Goal: Check status: Check status

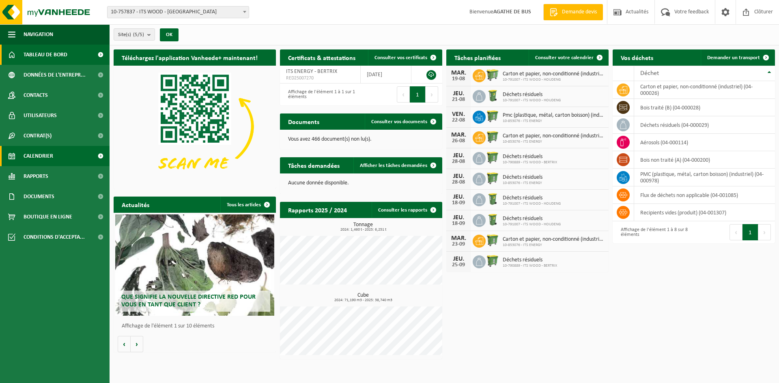
click at [55, 149] on link "Calendrier" at bounding box center [55, 156] width 110 height 20
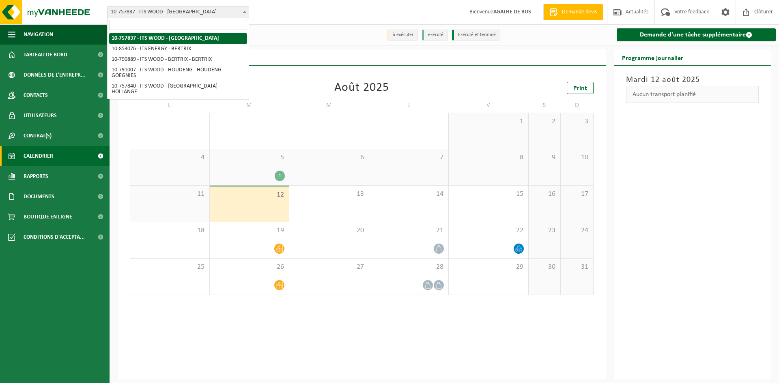
click at [187, 10] on span "10-757837 - ITS WOOD - [GEOGRAPHIC_DATA]" at bounding box center [177, 11] width 141 height 11
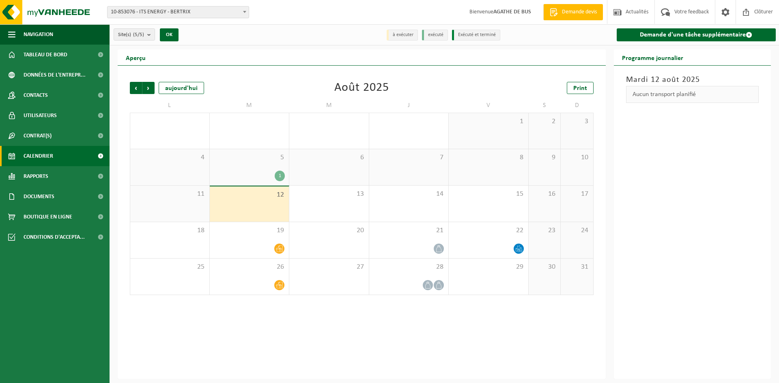
select select "98161"
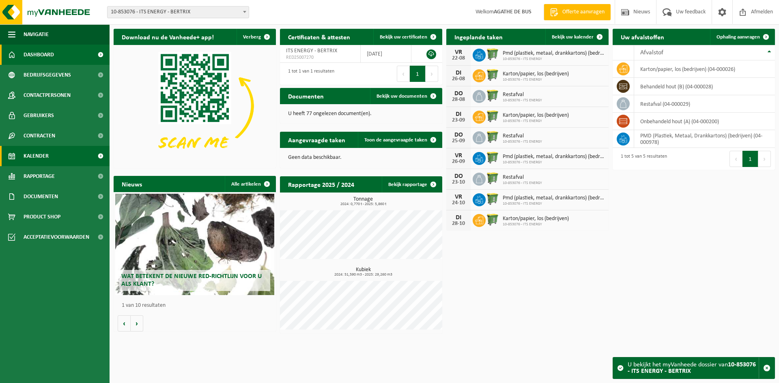
click at [63, 157] on link "Kalender" at bounding box center [55, 156] width 110 height 20
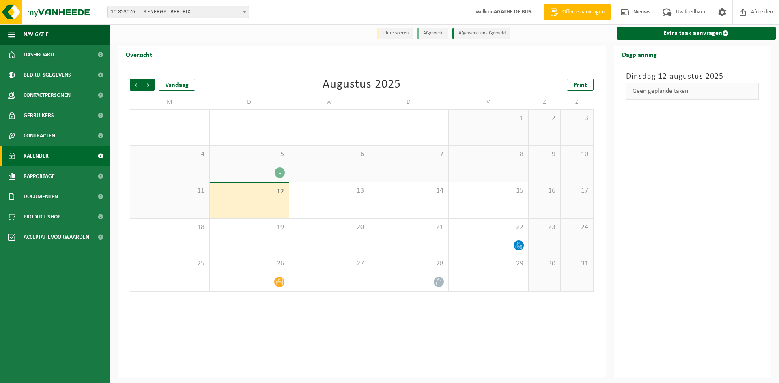
click at [279, 173] on div "1" at bounding box center [280, 173] width 10 height 11
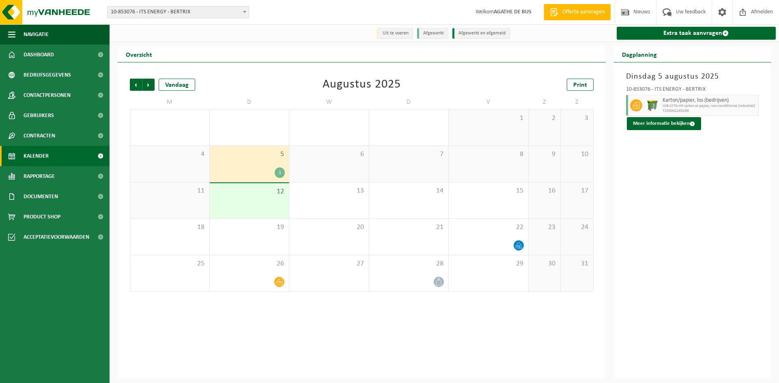
click at [267, 208] on div "12" at bounding box center [250, 200] width 80 height 35
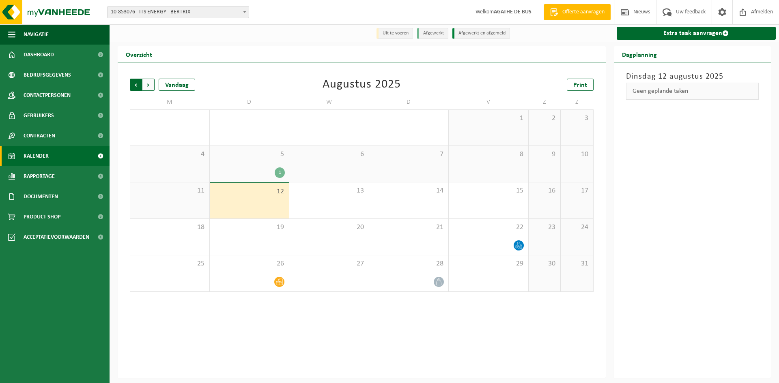
click at [149, 88] on span "Volgende" at bounding box center [148, 85] width 12 height 12
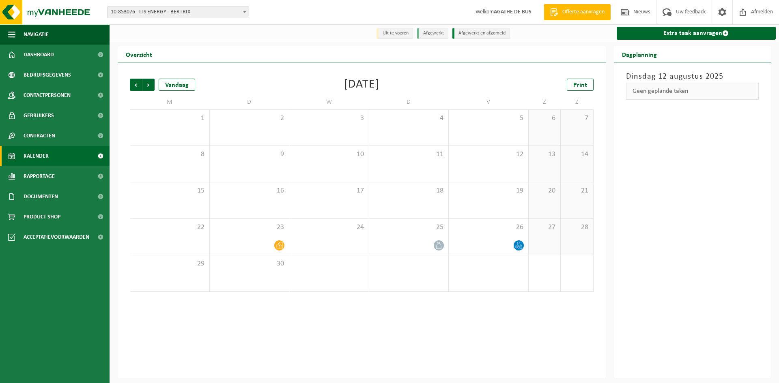
click at [149, 88] on span "Volgende" at bounding box center [148, 85] width 12 height 12
click at [133, 86] on span "Vorige" at bounding box center [136, 85] width 12 height 12
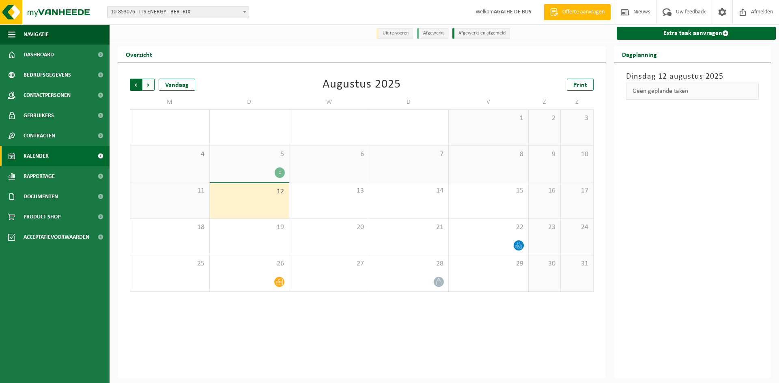
click at [147, 87] on span "Volgende" at bounding box center [148, 85] width 12 height 12
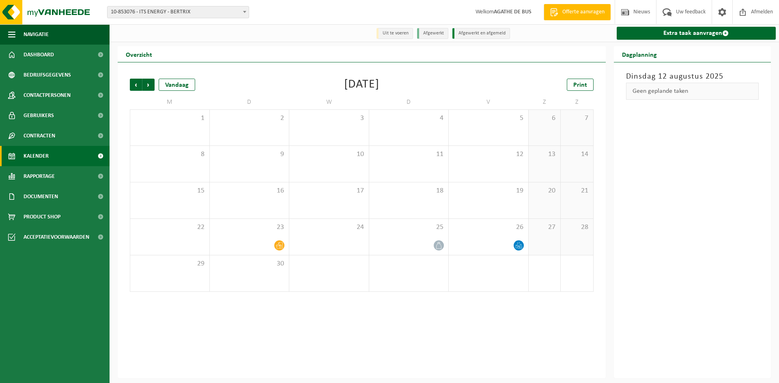
click at [156, 82] on div "Vorige Volgende Vandaag" at bounding box center [170, 85] width 81 height 12
click at [146, 85] on span "Volgende" at bounding box center [148, 85] width 12 height 12
click at [146, 86] on span "Volgende" at bounding box center [148, 85] width 12 height 12
click at [135, 86] on span "Vorige" at bounding box center [136, 85] width 12 height 12
